Goal: Obtain resource: Download file/media

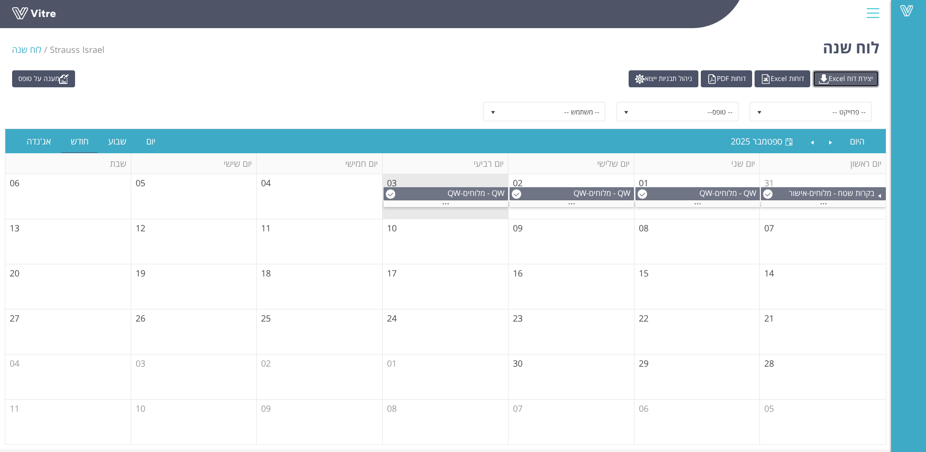
click at [847, 81] on link "יצירת דוח Excel" at bounding box center [846, 78] width 66 height 17
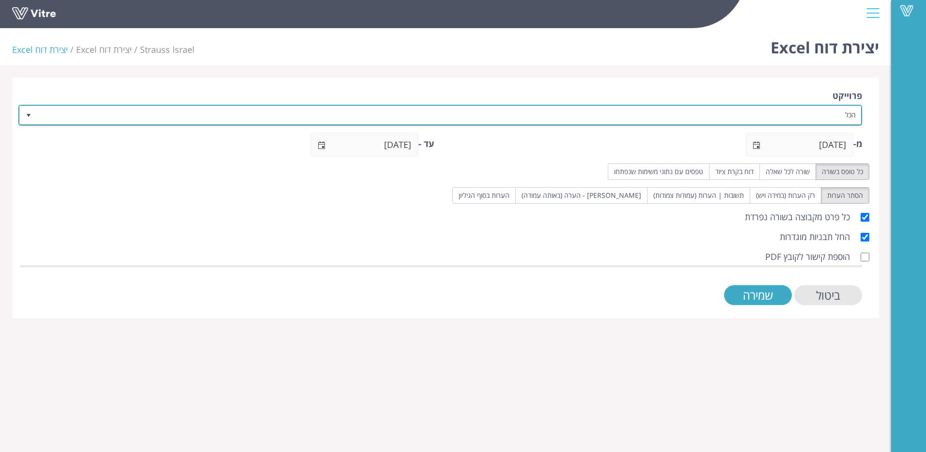
click at [30, 118] on span "select" at bounding box center [29, 115] width 8 height 8
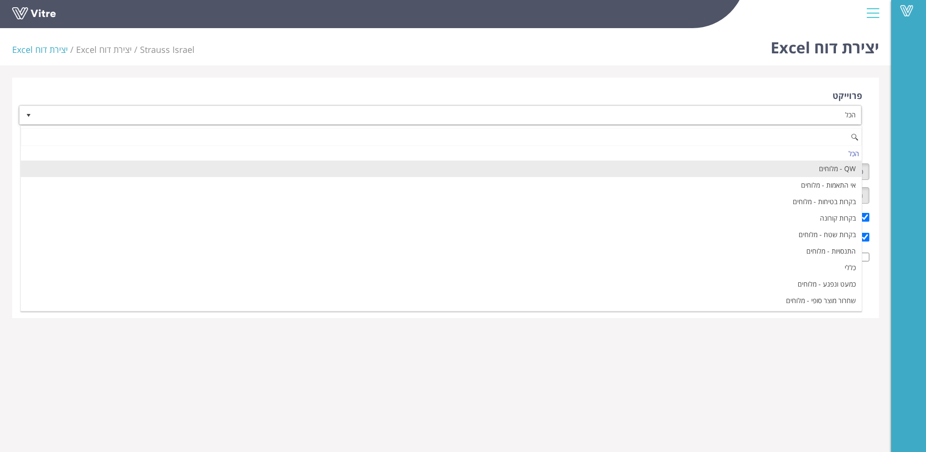
click at [759, 172] on li "QW - מלוחים" at bounding box center [441, 168] width 841 height 16
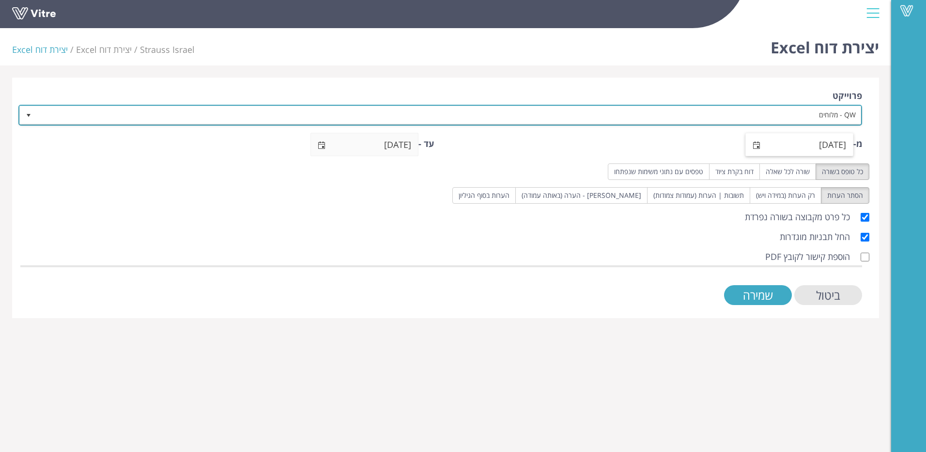
click at [762, 142] on span "select" at bounding box center [757, 144] width 22 height 23
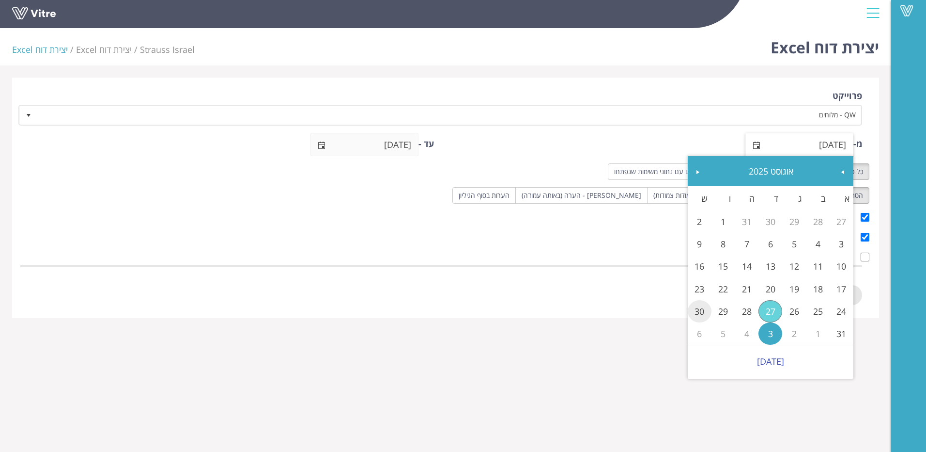
click at [698, 309] on link "30" at bounding box center [700, 311] width 24 height 22
type input "30/08/2025"
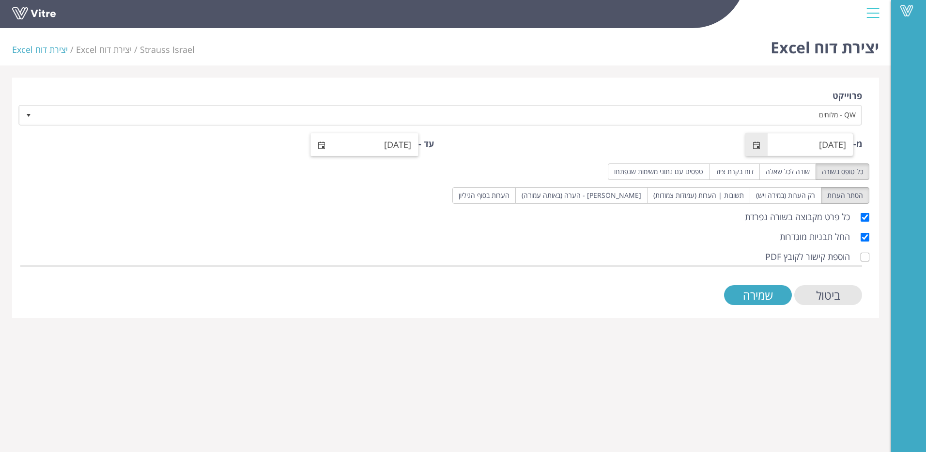
click at [316, 147] on span "select" at bounding box center [322, 144] width 22 height 23
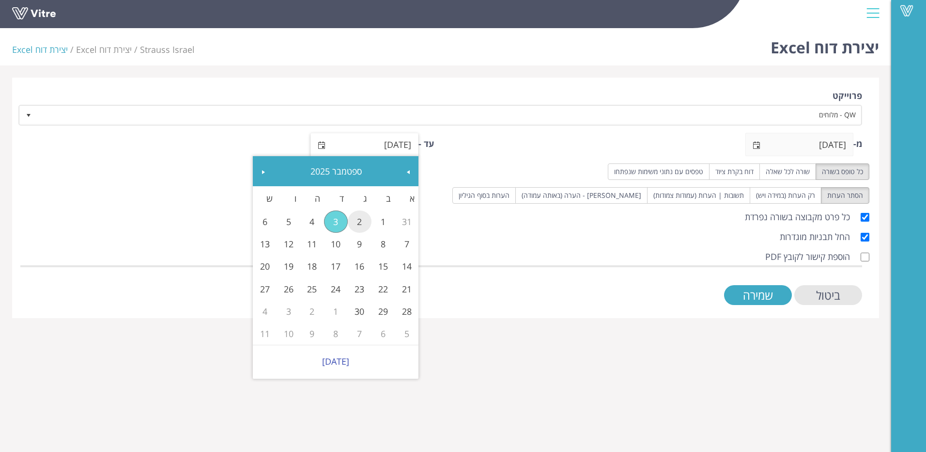
click at [358, 225] on link "2" at bounding box center [360, 221] width 24 height 22
type input "02/09/2025"
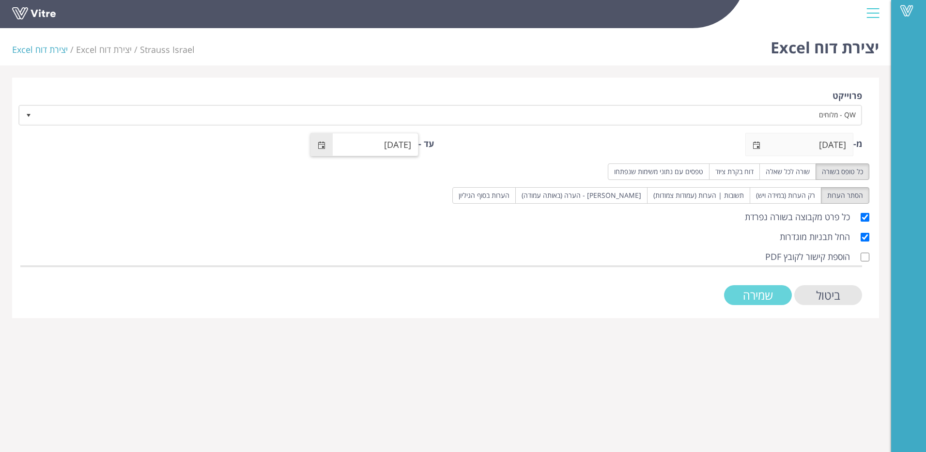
click at [771, 298] on input "שמירה" at bounding box center [758, 295] width 68 height 20
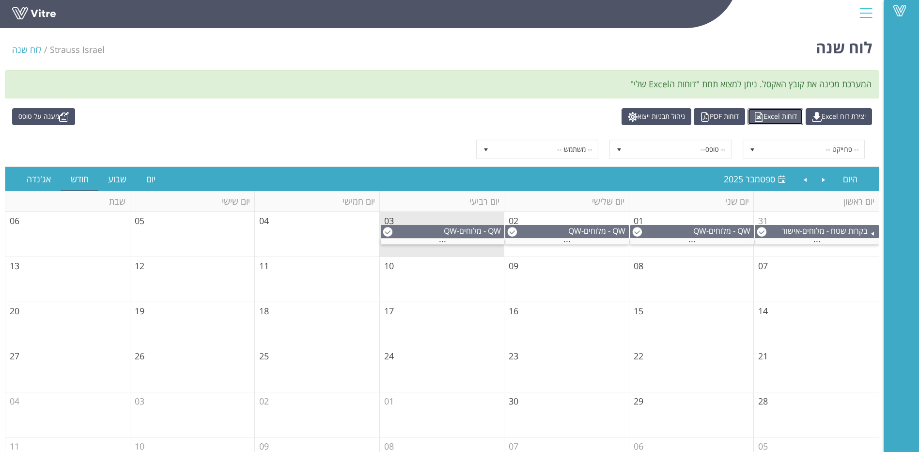
click at [768, 118] on link "דוחות Excel" at bounding box center [776, 116] width 56 height 17
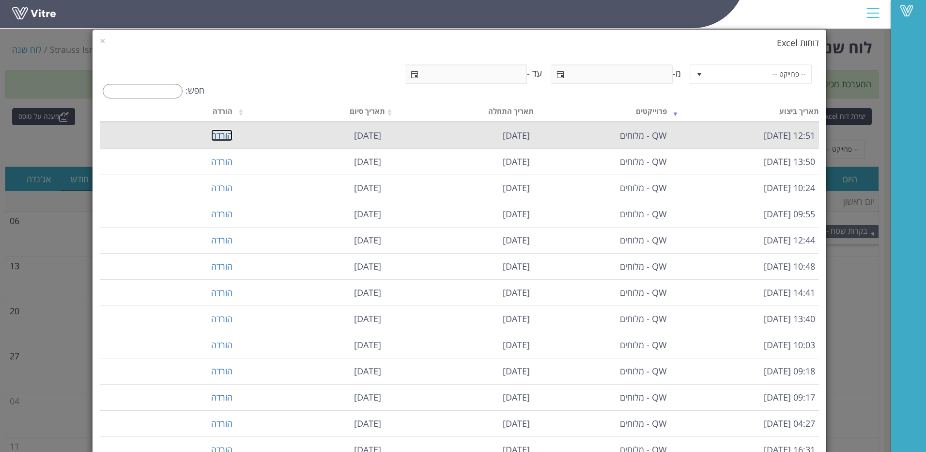
click at [226, 137] on link "הורדה" at bounding box center [221, 135] width 21 height 12
